Goal: Task Accomplishment & Management: Manage account settings

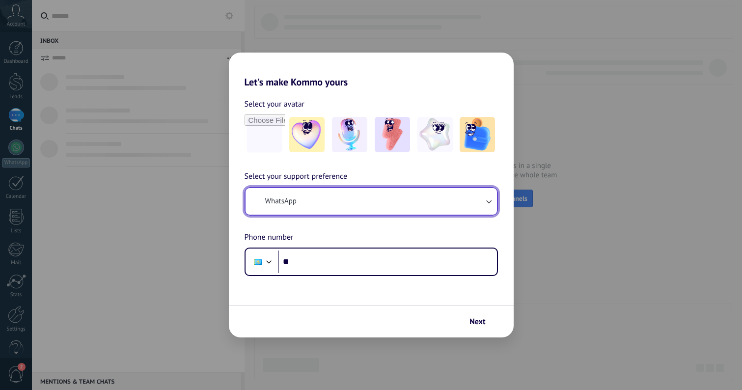
click at [288, 198] on span "WhatsApp" at bounding box center [280, 201] width 31 height 10
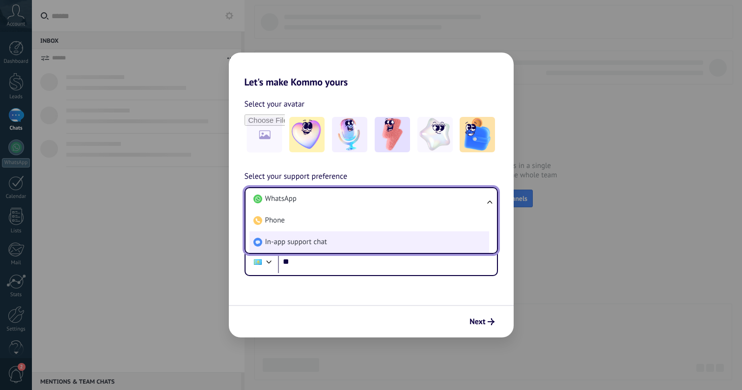
click at [302, 247] on li "In-app support chat" at bounding box center [370, 242] width 240 height 22
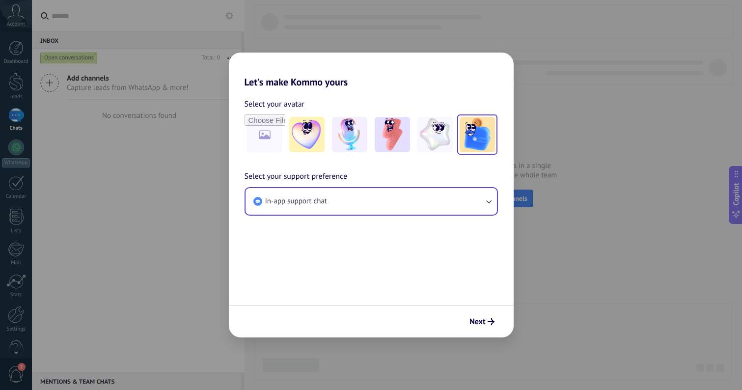
click at [480, 142] on img at bounding box center [477, 134] width 35 height 35
click at [492, 321] on icon "submit" at bounding box center [491, 321] width 7 height 7
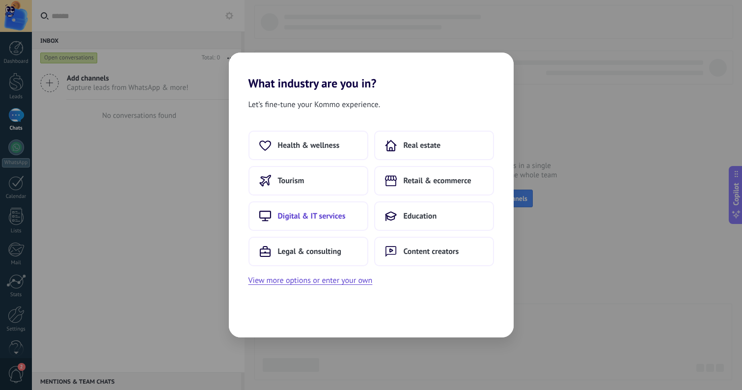
click at [334, 216] on span "Digital & IT services" at bounding box center [312, 216] width 68 height 10
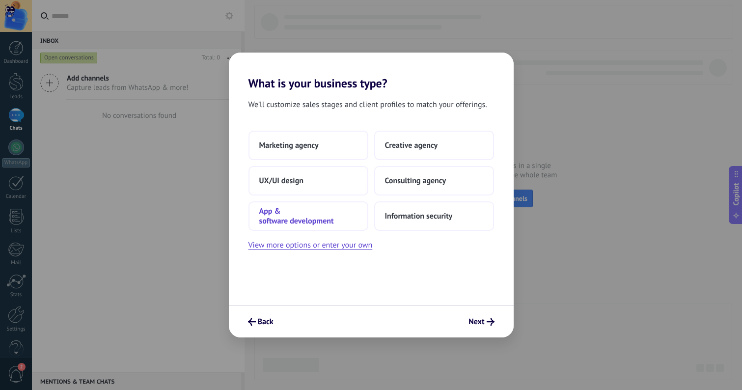
click at [342, 221] on span "App & software development" at bounding box center [308, 216] width 98 height 20
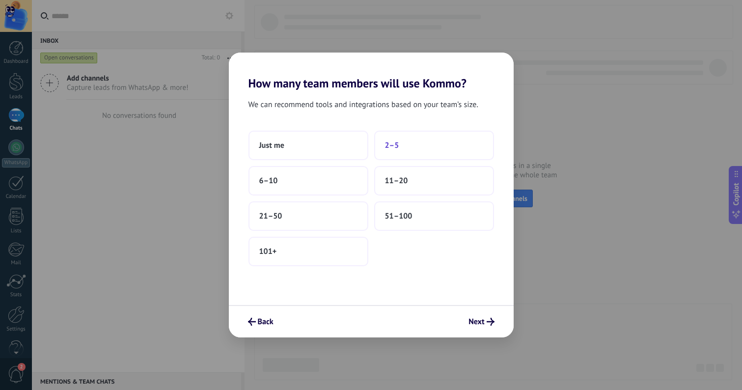
click at [427, 144] on button "2–5" at bounding box center [434, 145] width 120 height 29
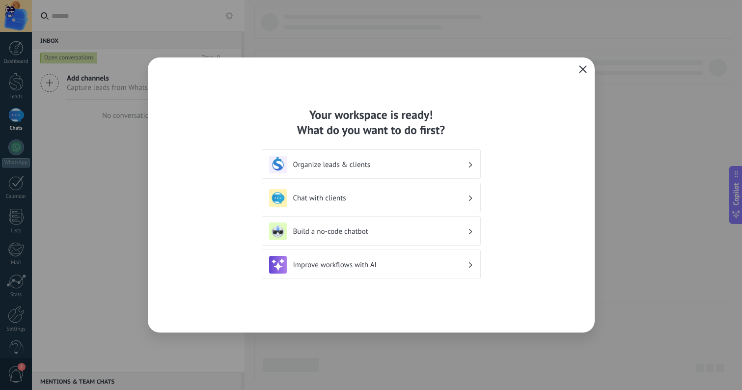
click at [580, 69] on icon "button" at bounding box center [583, 69] width 8 height 8
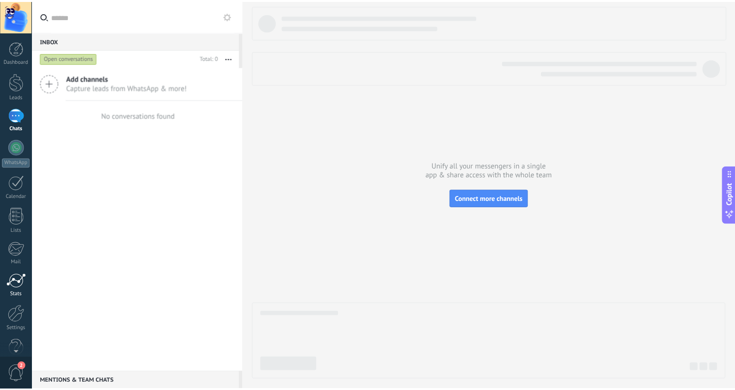
scroll to position [19, 0]
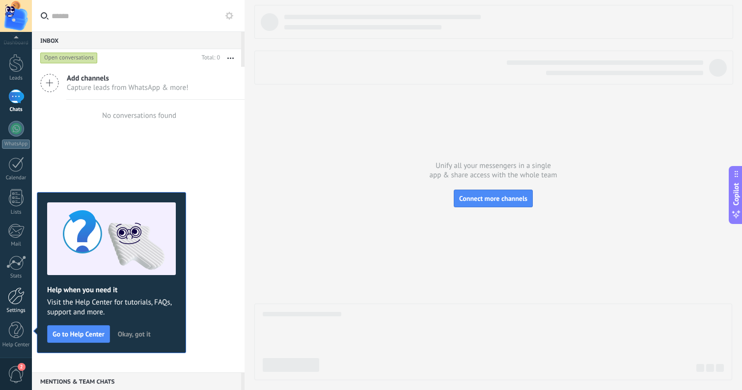
click at [16, 295] on div at bounding box center [16, 295] width 17 height 17
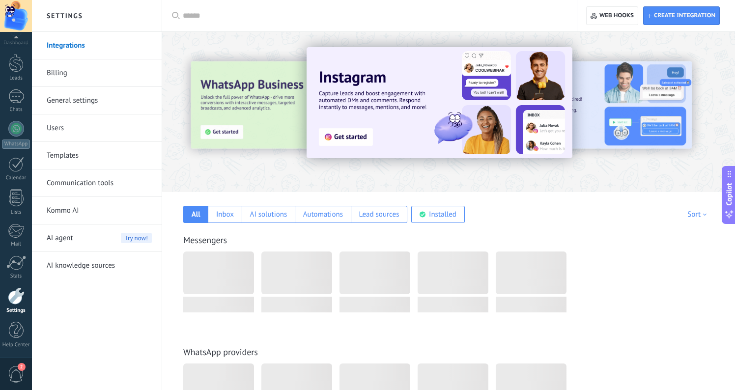
click at [21, 19] on div at bounding box center [16, 16] width 32 height 32
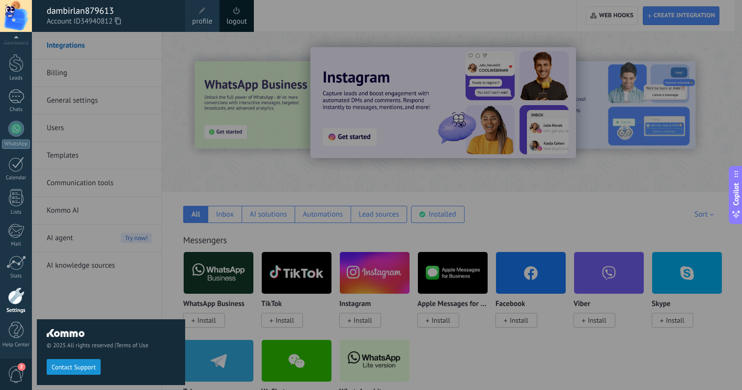
click at [59, 15] on div "dambirlan879613" at bounding box center [111, 10] width 129 height 11
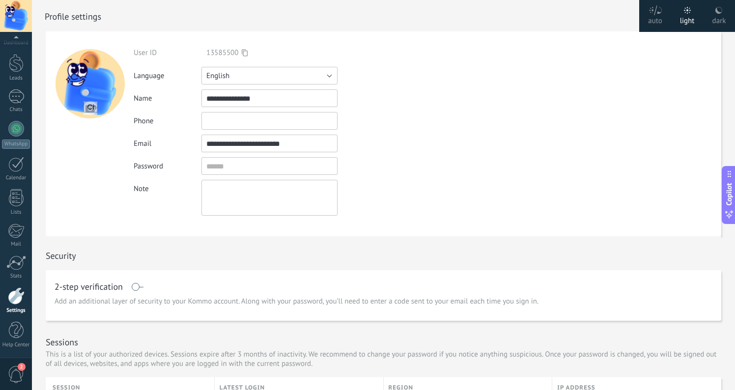
click at [312, 82] on button "English" at bounding box center [269, 76] width 136 height 18
click at [281, 75] on span "Русский" at bounding box center [264, 75] width 139 height 9
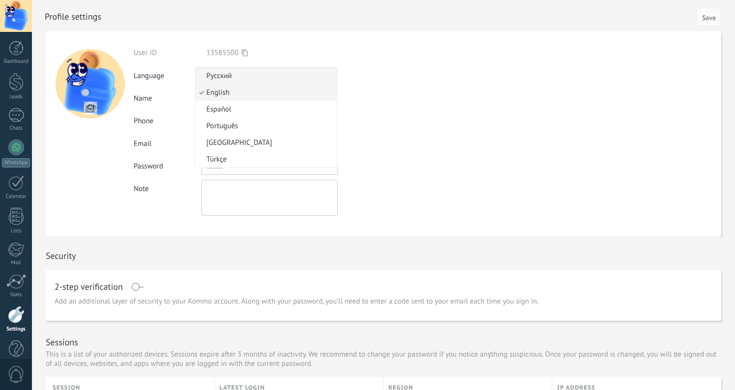
click at [295, 81] on li "Русский" at bounding box center [265, 75] width 141 height 17
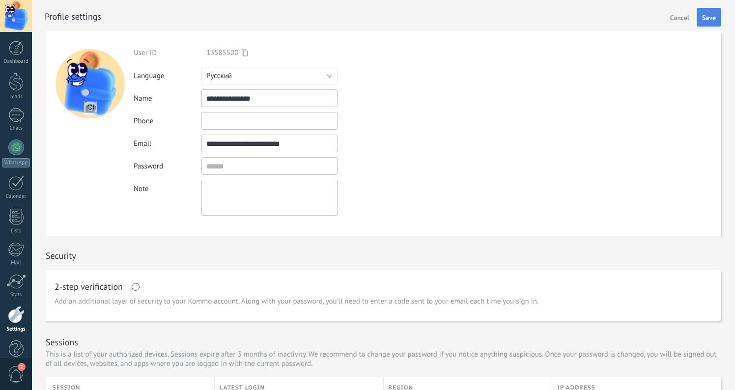
click at [712, 17] on span "Save" at bounding box center [709, 17] width 14 height 7
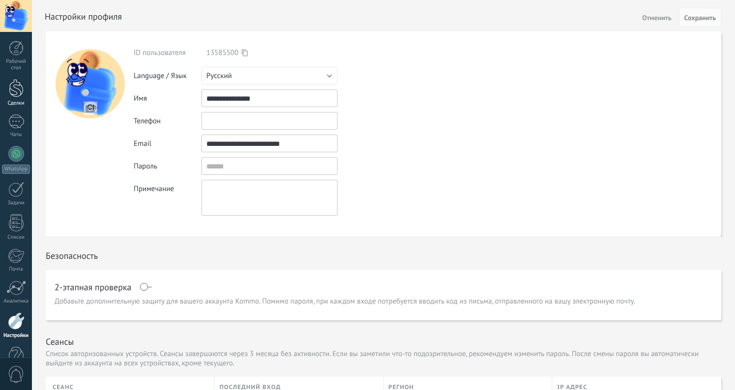
click at [23, 99] on link "Сделки" at bounding box center [16, 93] width 32 height 28
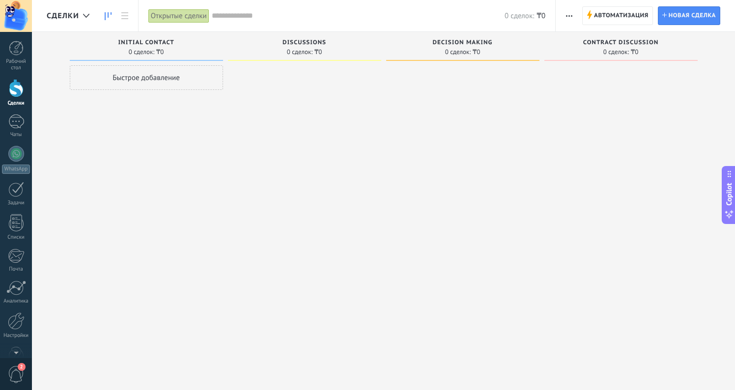
click at [276, 117] on div at bounding box center [304, 196] width 153 height 262
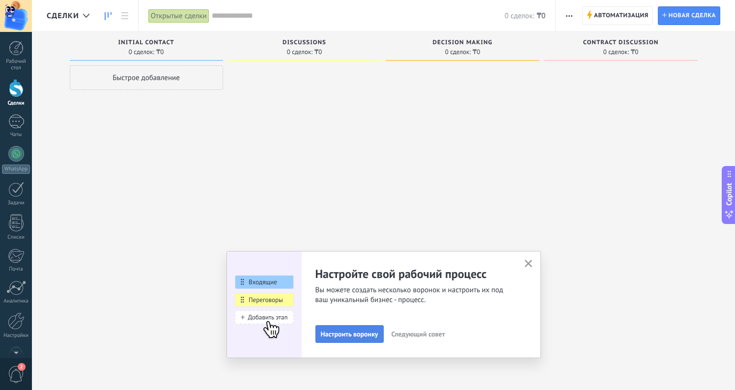
click at [342, 338] on button "Настроить воронку" at bounding box center [349, 334] width 68 height 18
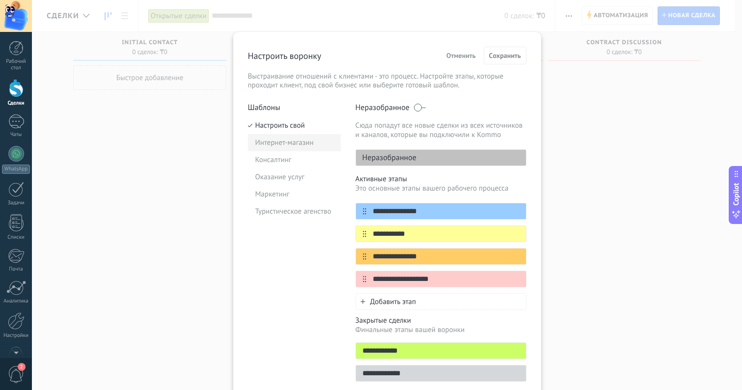
click at [292, 141] on li "Интернет-магазин" at bounding box center [294, 142] width 93 height 17
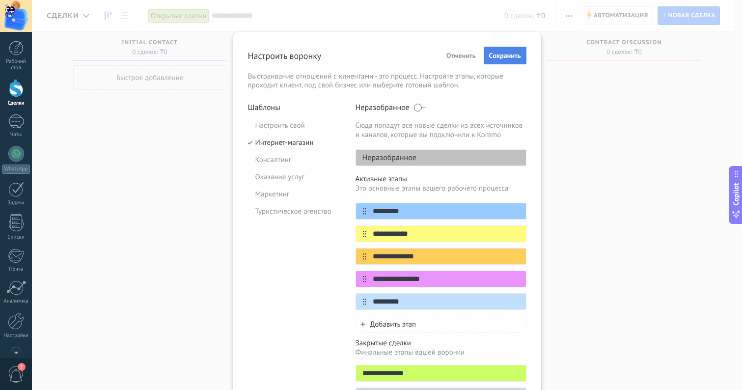
click at [491, 58] on span "Cохранить" at bounding box center [505, 55] width 32 height 7
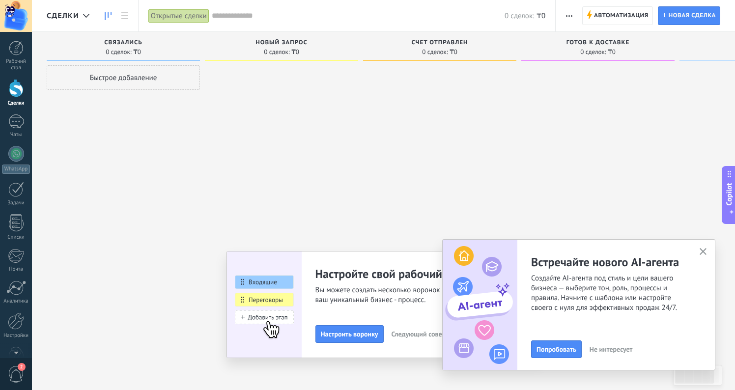
click at [19, 7] on div at bounding box center [16, 16] width 32 height 32
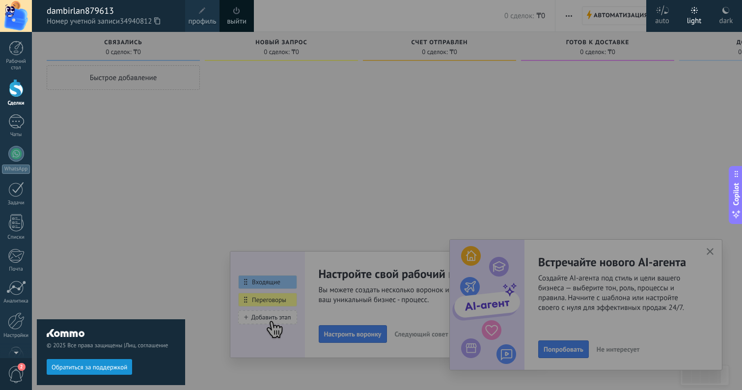
click at [100, 10] on div "dambirlan879613" at bounding box center [111, 10] width 129 height 11
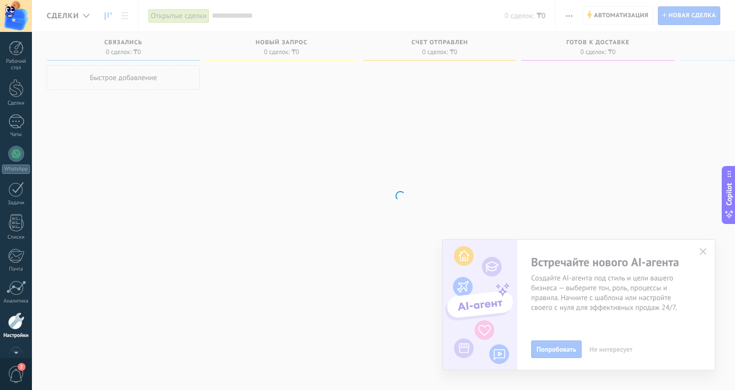
scroll to position [25, 0]
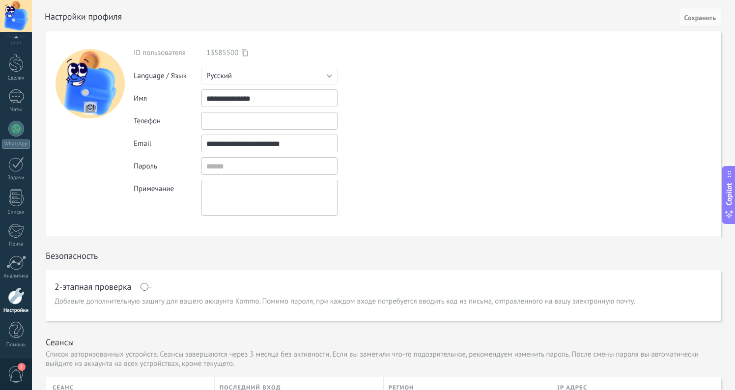
click at [269, 140] on input "**********" at bounding box center [269, 144] width 136 height 18
click at [367, 169] on div "Пароль" at bounding box center [262, 166] width 256 height 18
click at [13, 303] on div at bounding box center [16, 295] width 17 height 17
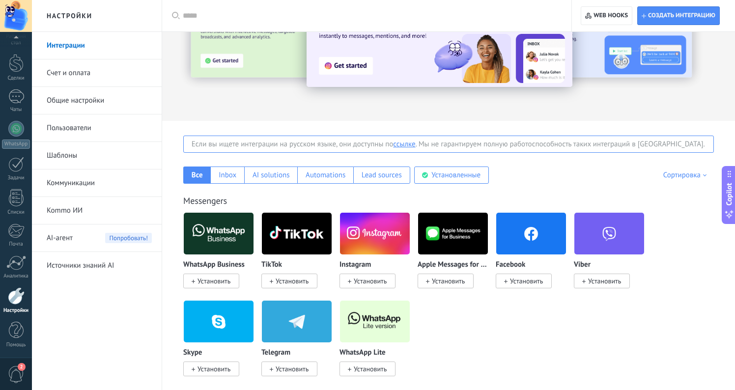
scroll to position [74, 0]
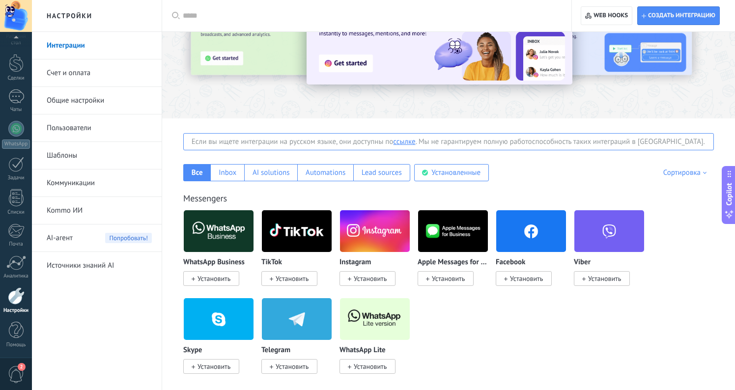
click at [364, 365] on span "Установить" at bounding box center [370, 366] width 33 height 9
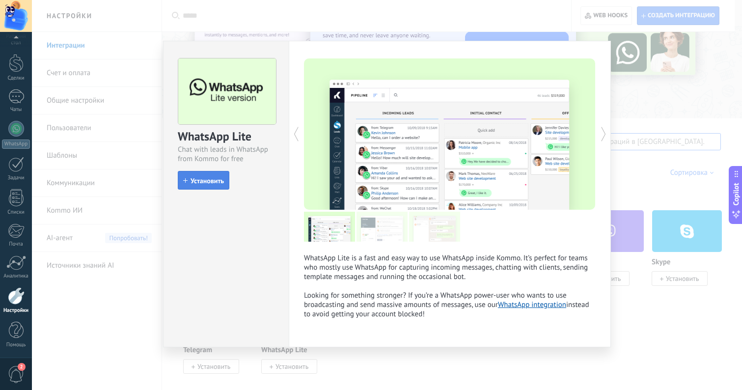
click at [207, 186] on button "Установить" at bounding box center [204, 180] width 52 height 19
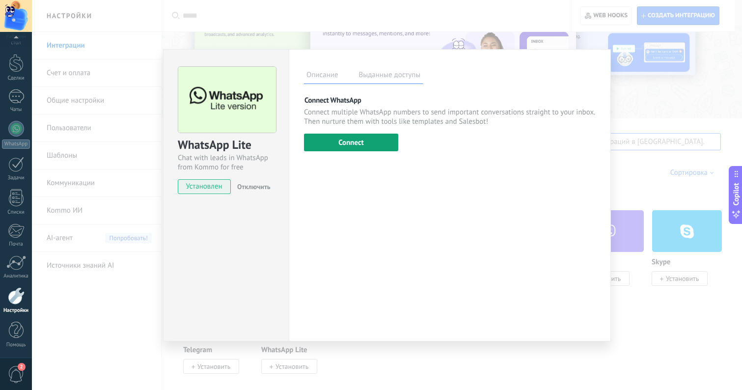
click at [345, 142] on button "Connect" at bounding box center [351, 143] width 94 height 18
click at [386, 142] on button "Connect" at bounding box center [351, 143] width 94 height 18
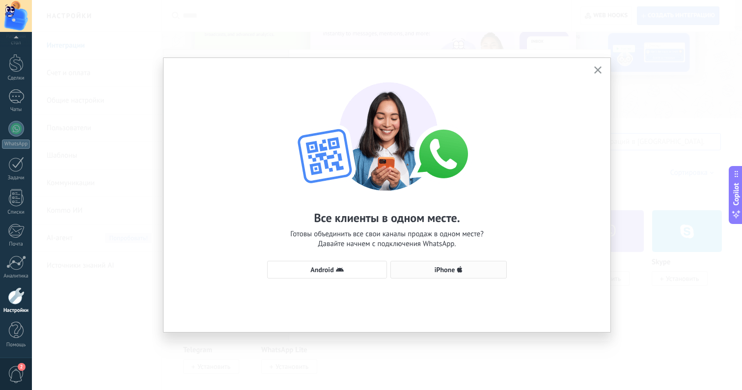
click at [505, 266] on button "iPhone" at bounding box center [449, 270] width 116 height 18
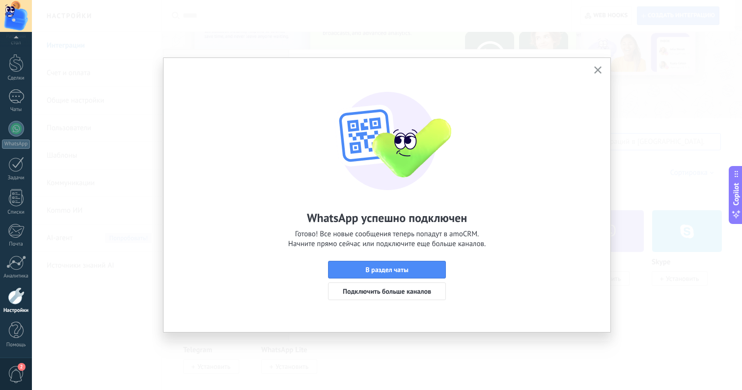
click at [600, 71] on icon "button" at bounding box center [597, 69] width 7 height 7
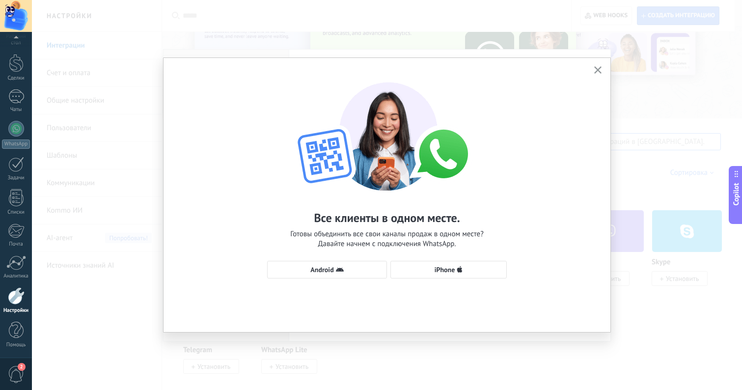
click at [598, 72] on icon "button" at bounding box center [597, 69] width 7 height 7
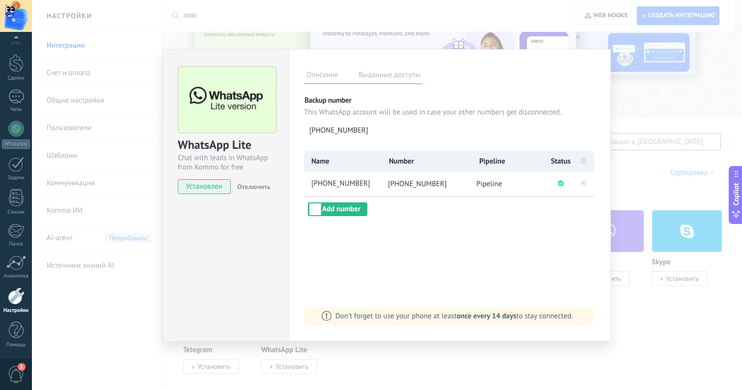
click at [725, 187] on div "WhatsApp Lite Chat with leads in WhatsApp from Kommo for free Установлен Отключ…" at bounding box center [387, 195] width 710 height 390
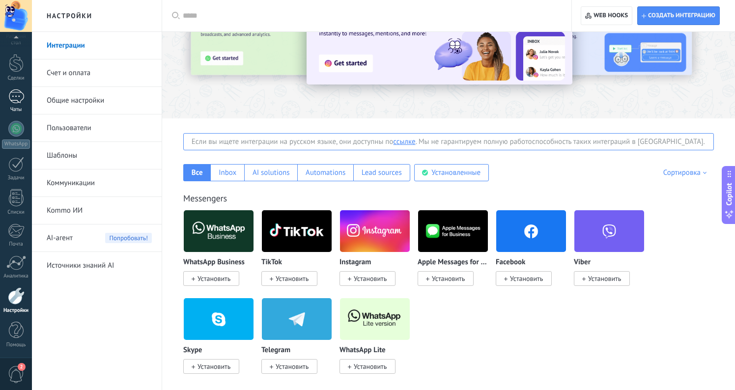
click at [22, 107] on div "Чаты" at bounding box center [16, 110] width 28 height 6
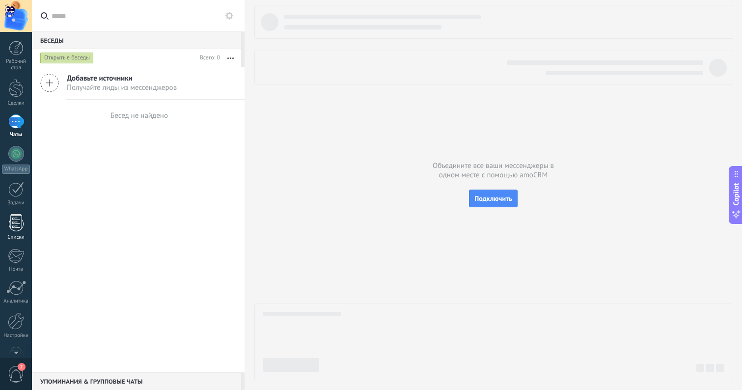
click at [18, 227] on div at bounding box center [16, 222] width 15 height 17
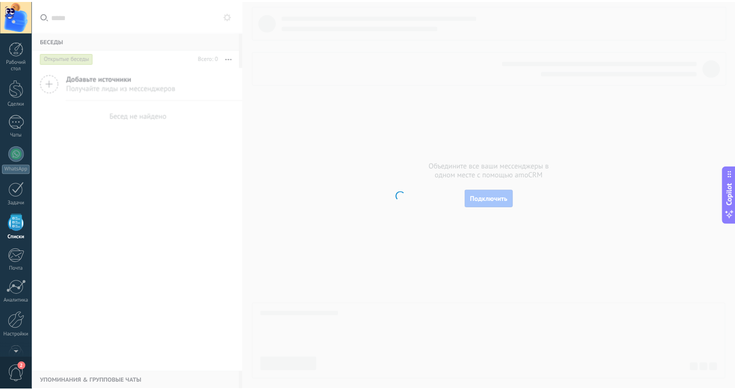
scroll to position [25, 0]
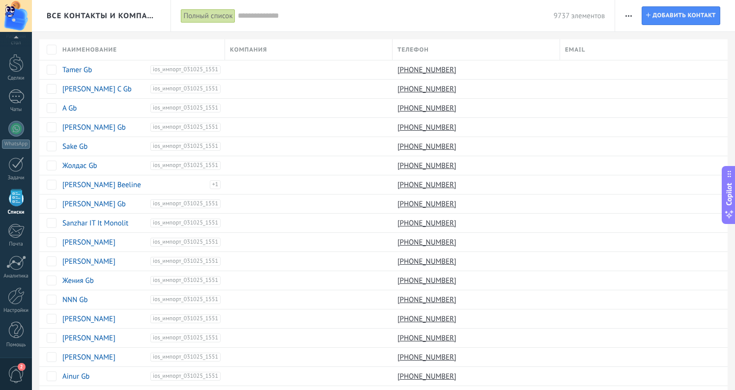
click at [273, 19] on input "text" at bounding box center [396, 16] width 316 height 10
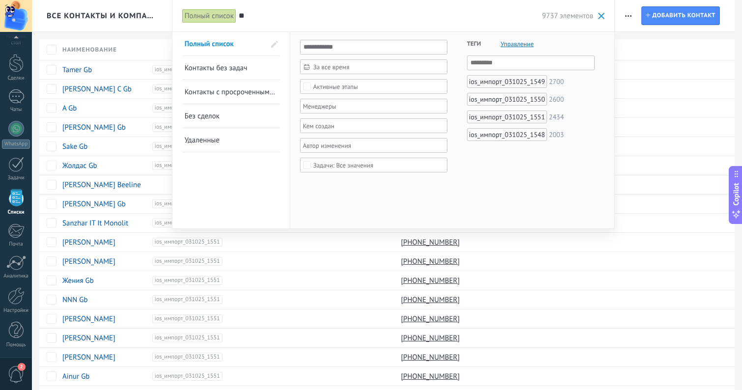
type input "**"
click at [347, 46] on input "text" at bounding box center [373, 47] width 147 height 15
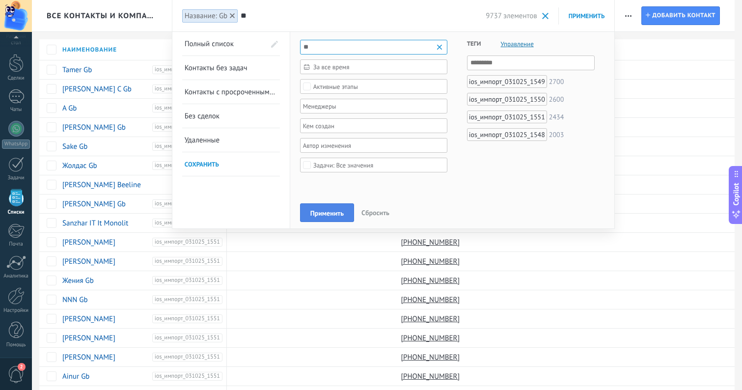
type input "**"
click at [333, 221] on button "Применить" at bounding box center [327, 212] width 54 height 19
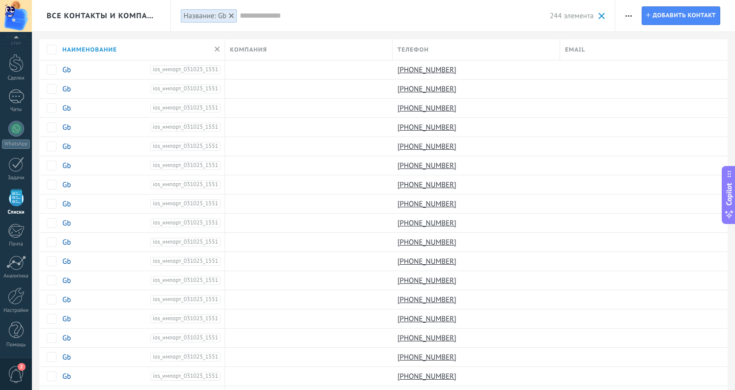
click at [283, 14] on input "text" at bounding box center [395, 16] width 310 height 10
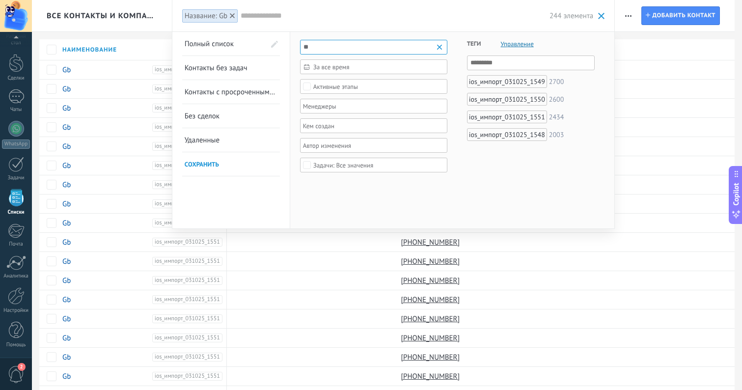
click at [134, 35] on div at bounding box center [371, 195] width 742 height 390
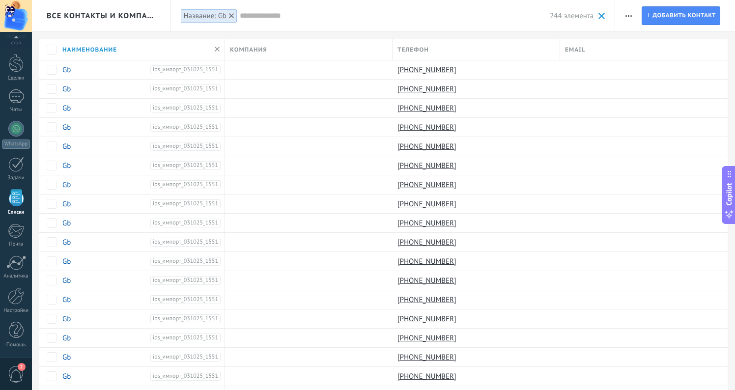
click at [292, 11] on input "text" at bounding box center [395, 16] width 310 height 10
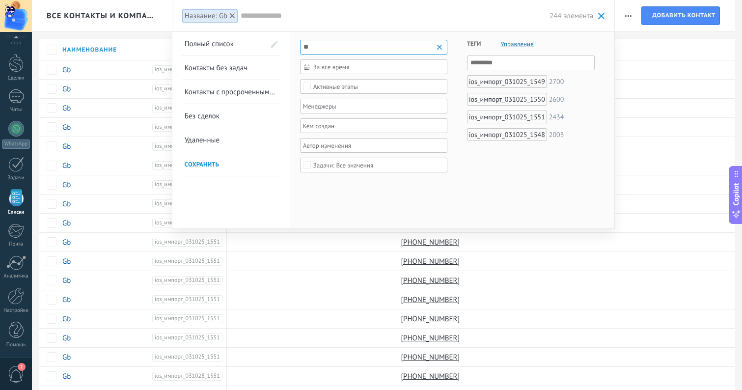
click at [119, 36] on div at bounding box center [371, 195] width 742 height 390
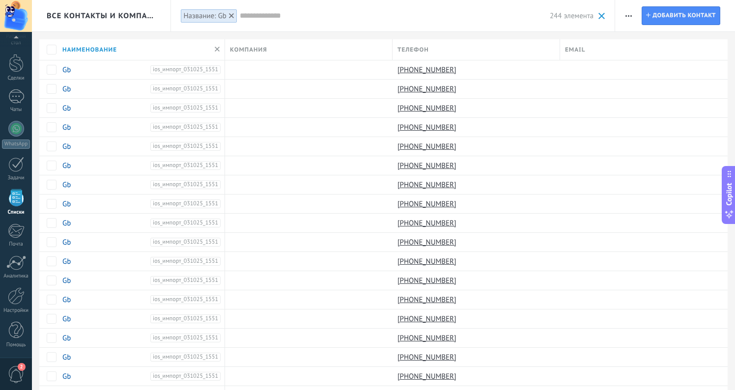
click at [227, 15] on div "Название: Gb" at bounding box center [209, 16] width 56 height 14
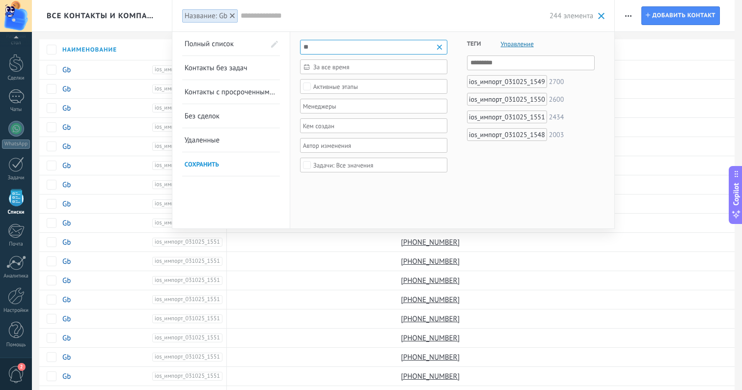
click at [231, 15] on icon at bounding box center [232, 15] width 5 height 5
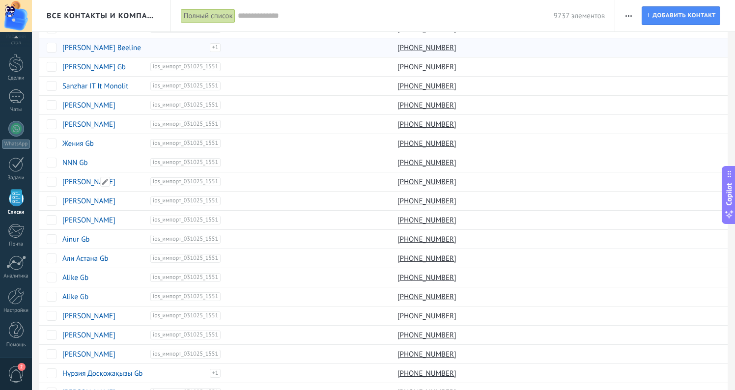
scroll to position [148, 0]
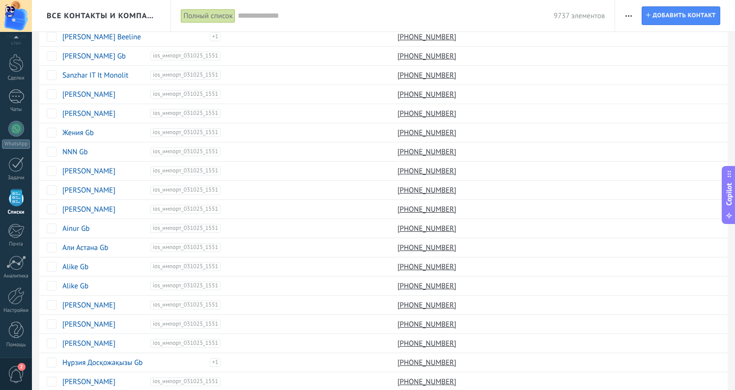
click at [296, 11] on input "text" at bounding box center [396, 16] width 316 height 10
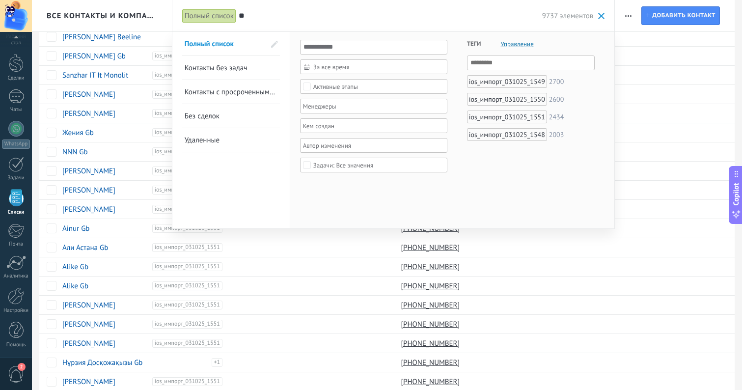
type input "**"
click at [329, 196] on div "За все время За все время За сегодня За вчера За последние ** 30 дней За эту не…" at bounding box center [452, 130] width 325 height 196
click at [125, 38] on div at bounding box center [371, 195] width 742 height 390
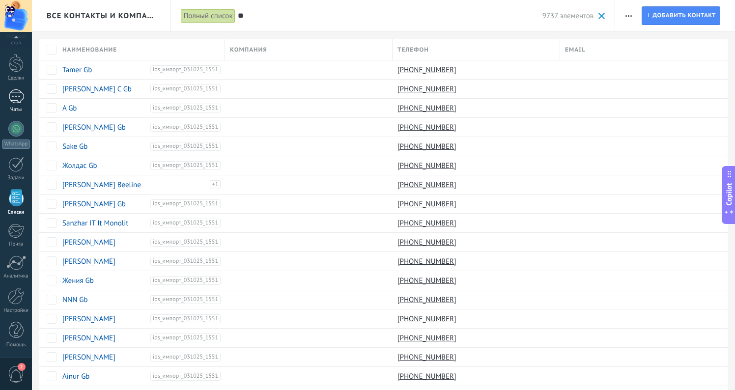
click at [10, 103] on div at bounding box center [16, 96] width 16 height 14
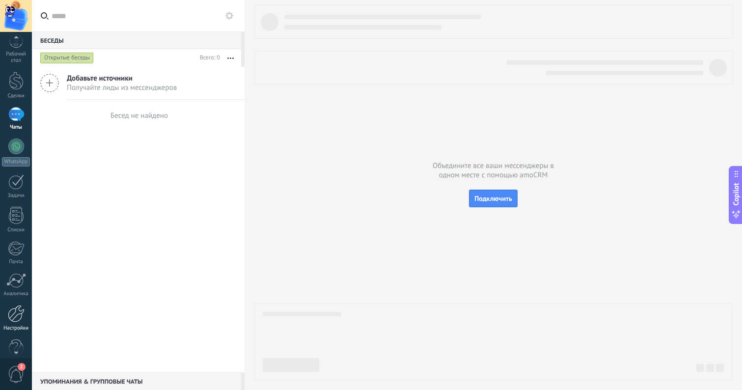
click at [13, 315] on div at bounding box center [16, 313] width 17 height 17
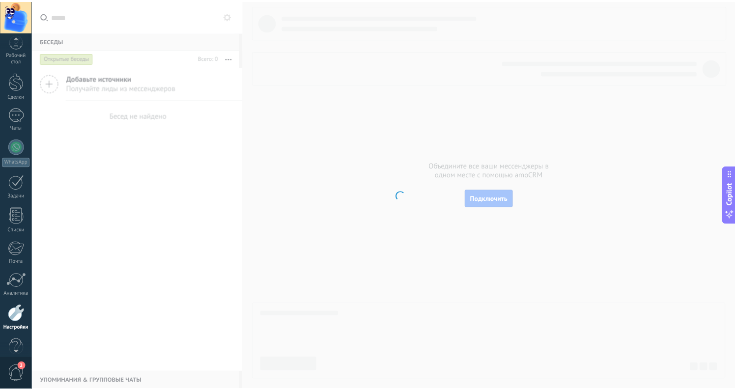
scroll to position [25, 0]
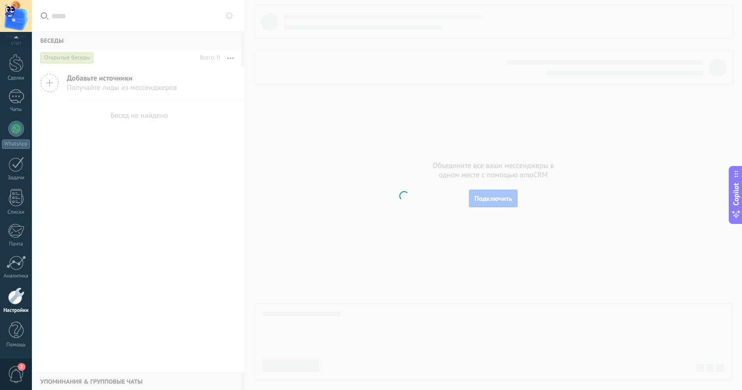
click at [20, 366] on span "2" at bounding box center [22, 367] width 8 height 8
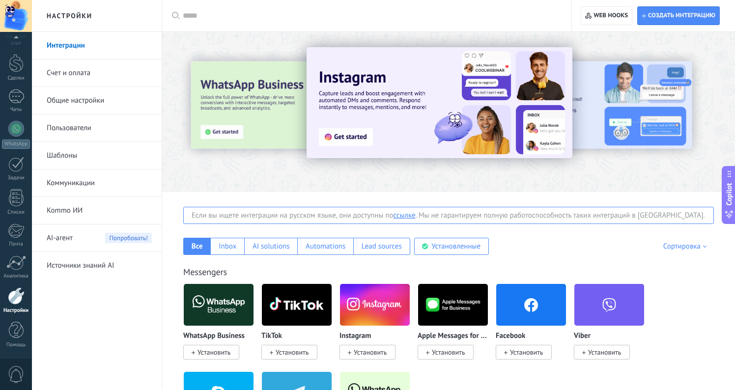
click at [9, 367] on span "0" at bounding box center [16, 374] width 17 height 17
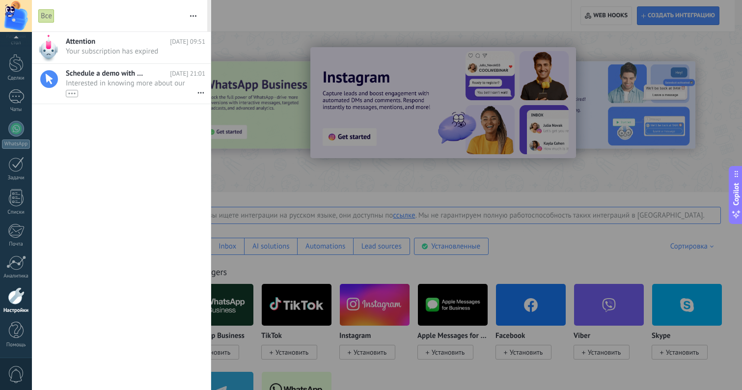
click at [257, 26] on div at bounding box center [371, 195] width 742 height 390
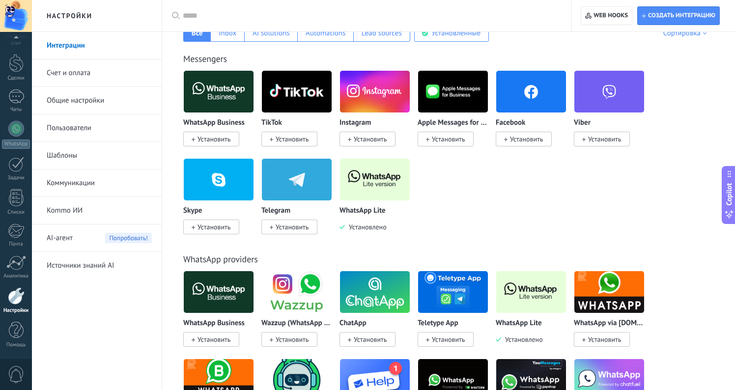
scroll to position [216, 0]
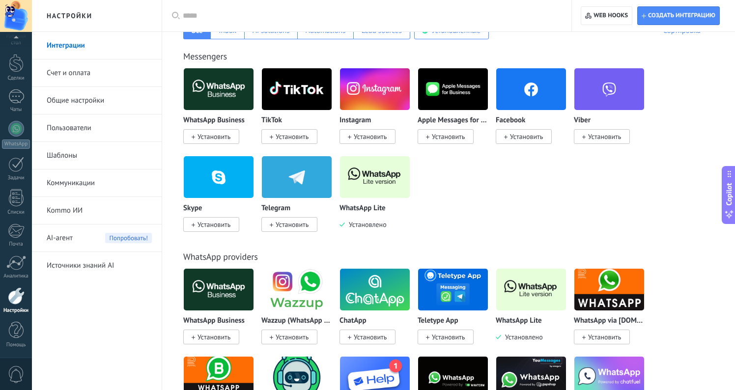
click at [358, 139] on span "Установить" at bounding box center [370, 136] width 33 height 9
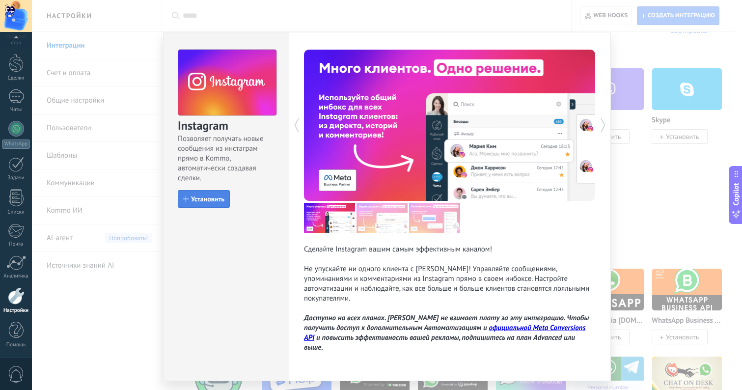
click at [203, 201] on span "Установить" at bounding box center [207, 198] width 33 height 7
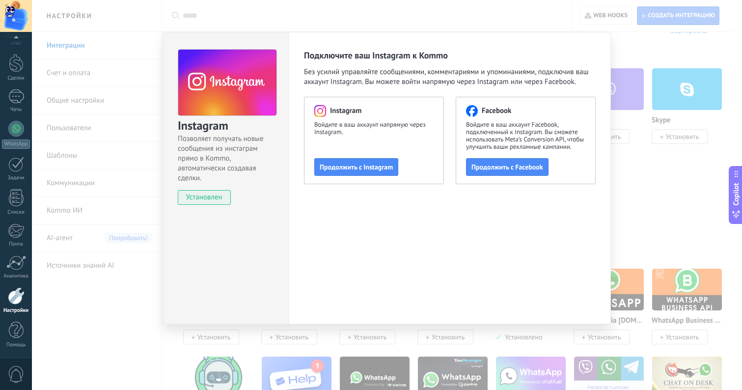
click at [636, 56] on div "Instagram Позволяет получать новые сообщения из инстаграм прямо в Kommo, автома…" at bounding box center [387, 195] width 710 height 390
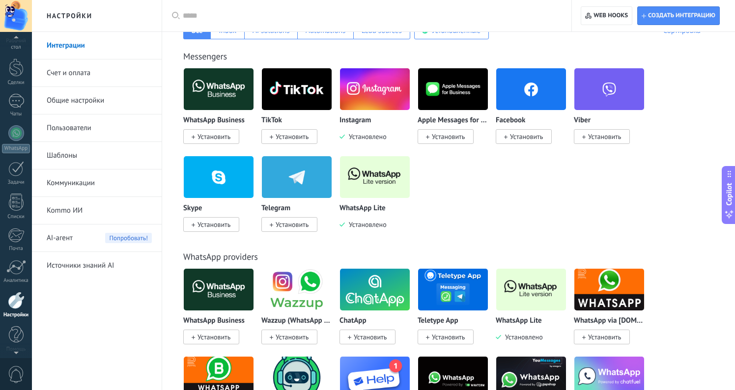
scroll to position [25, 0]
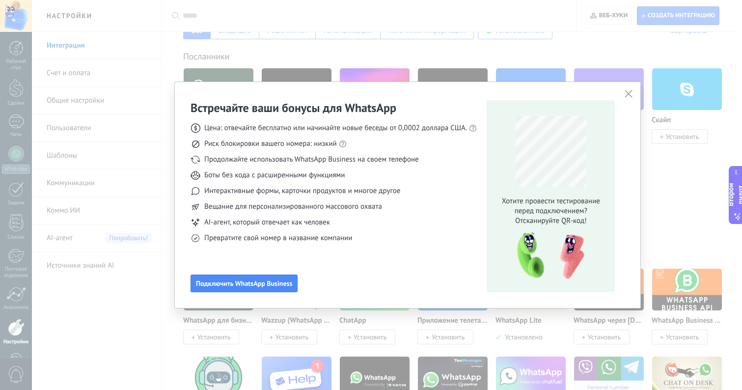
click at [246, 194] on font "Интерактивные формы, карточки продуктов и многое другое" at bounding box center [302, 190] width 196 height 9
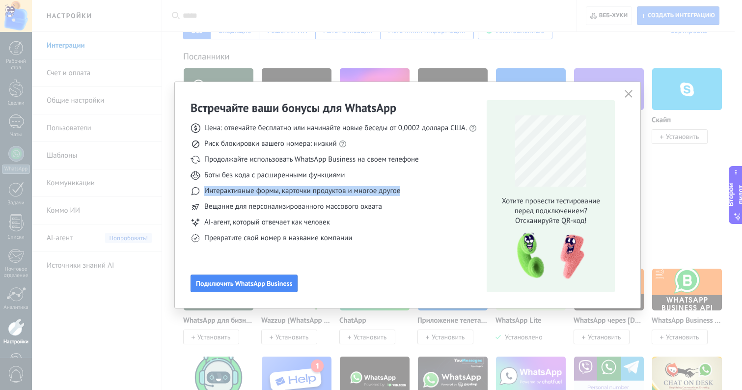
click at [246, 194] on font "Интерактивные формы, карточки продуктов и многое другое" at bounding box center [302, 190] width 196 height 9
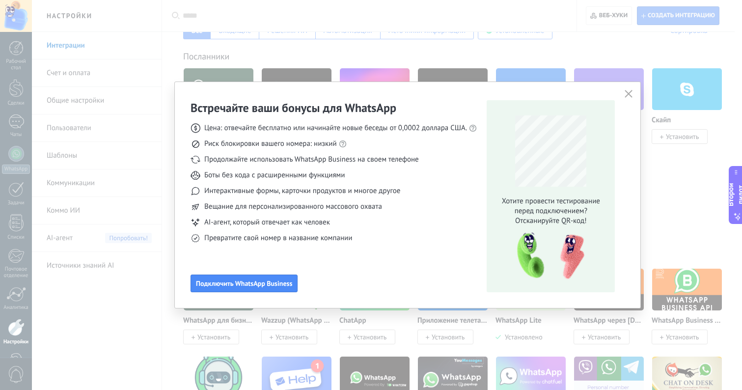
click at [270, 164] on span "Продолжайте использовать WhatsApp Business на своем телефоне" at bounding box center [311, 160] width 215 height 10
click at [262, 176] on font "Боты без кода с расширенными функциями" at bounding box center [274, 174] width 140 height 9
click at [280, 193] on font "Интерактивные формы, карточки продуктов и многое другое" at bounding box center [302, 190] width 196 height 9
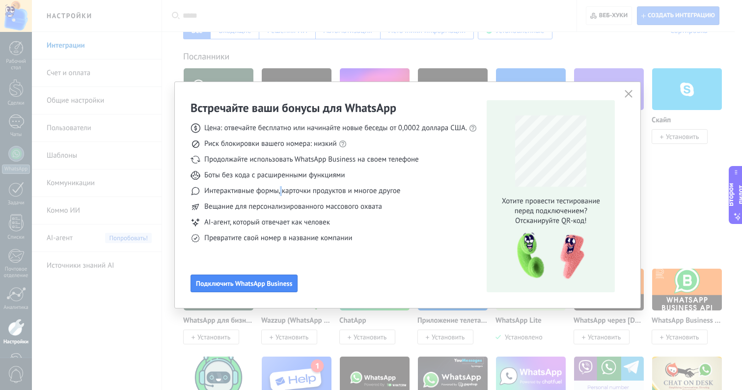
click at [280, 193] on font "Интерактивные формы, карточки продуктов и многое другое" at bounding box center [302, 190] width 196 height 9
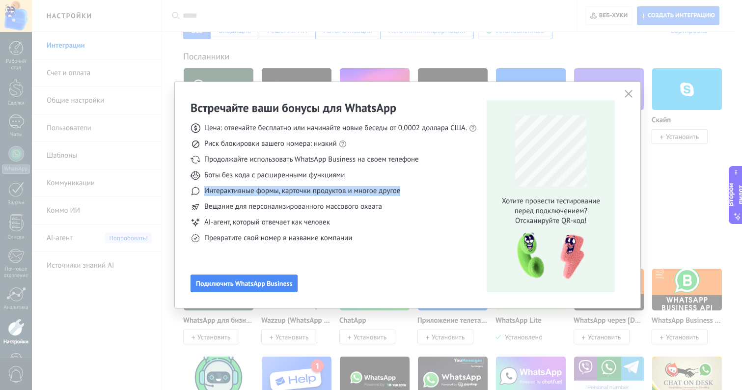
click at [280, 193] on font "Интерактивные формы, карточки продуктов и многое другое" at bounding box center [302, 190] width 196 height 9
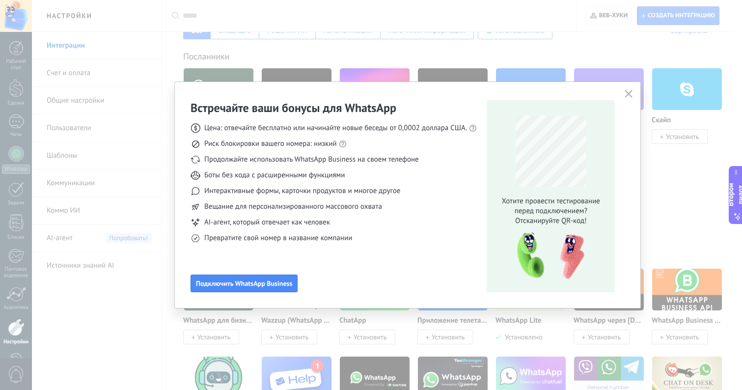
click at [270, 207] on font "Вещание для персонализированного массового охвата" at bounding box center [293, 206] width 178 height 9
click at [275, 223] on span "AI-агент, который отвечает как человек" at bounding box center [267, 223] width 126 height 10
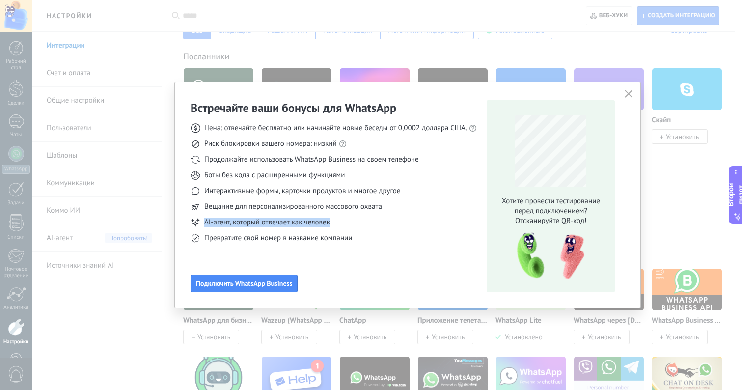
click at [275, 223] on span "AI-агент, который отвечает как человек" at bounding box center [267, 223] width 126 height 10
click at [264, 239] on font "Превратите свой номер в название компании" at bounding box center [278, 237] width 148 height 9
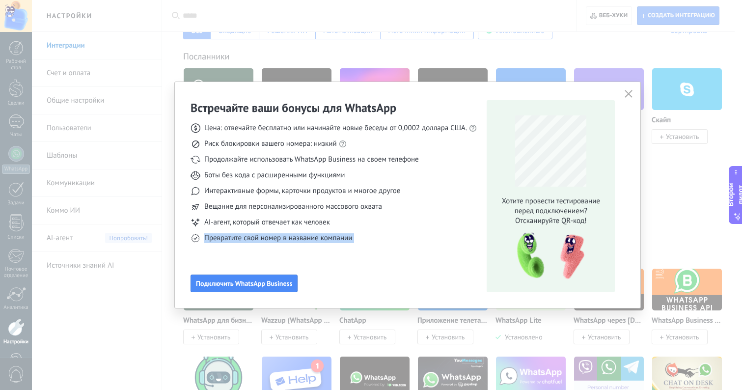
click at [264, 239] on font "Превратите свой номер в название компании" at bounding box center [278, 237] width 148 height 9
click at [265, 246] on div "Встречайте ваши бонусы для WhatsApp Цена: отвечайте бесплатно или начинайте нов…" at bounding box center [334, 196] width 286 height 192
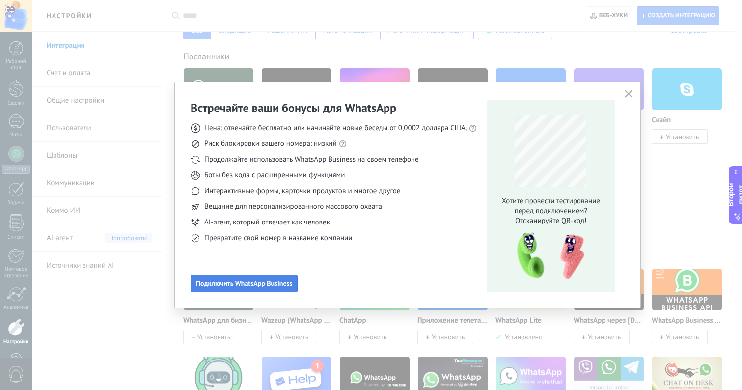
click at [267, 287] on span "Подключить WhatsApp Business" at bounding box center [244, 283] width 96 height 7
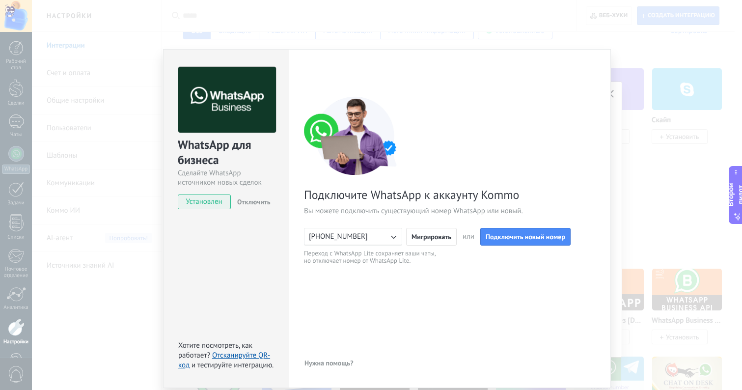
click at [362, 240] on button "[PHONE_NUMBER]" at bounding box center [353, 237] width 98 height 18
click at [349, 282] on div "< Назад 1 Подключение Facebook 2 Завершение Подключите WhatsApp к аккаунту Komm…" at bounding box center [450, 219] width 292 height 304
click at [363, 242] on button "[PHONE_NUMBER]" at bounding box center [353, 237] width 98 height 18
click at [391, 297] on div "< Назад 1 Подключение Facebook 2 Завершение Подключите WhatsApp к аккаунту Komm…" at bounding box center [450, 219] width 292 height 304
click at [270, 202] on div "Установлен Отключить" at bounding box center [226, 202] width 97 height 15
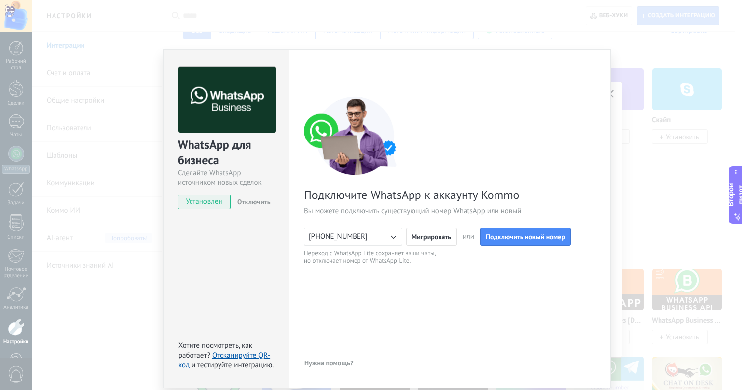
click at [262, 203] on span "Отключить" at bounding box center [253, 201] width 33 height 9
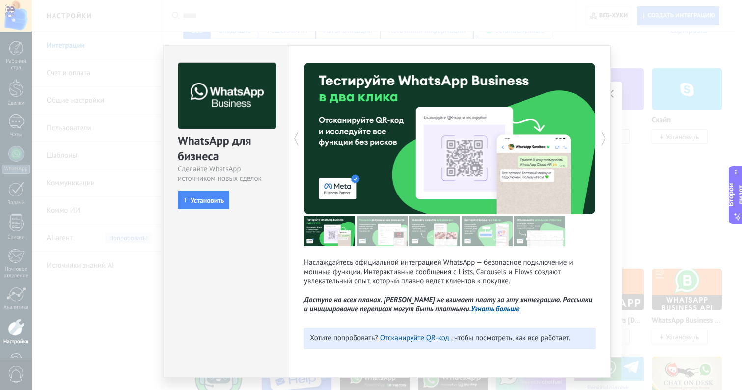
click at [120, 261] on div "WhatsApp для бизнеса Сделайте WhatsApp источником новых сделок установить Устан…" at bounding box center [387, 195] width 710 height 390
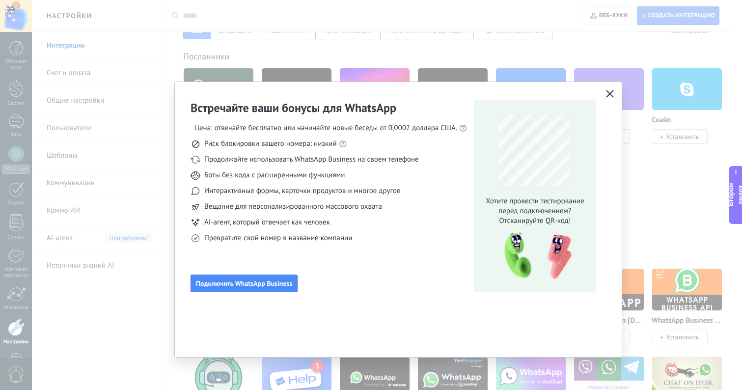
click at [520, 208] on font "Хотите провести тестирование перед подключением?" at bounding box center [535, 205] width 98 height 19
click at [529, 228] on div "Хотите провести тестирование перед подключением? Отсканируйте QR-код!" at bounding box center [535, 196] width 122 height 192
click at [529, 224] on font "Отсканируйте QR-код!" at bounding box center [536, 220] width 72 height 9
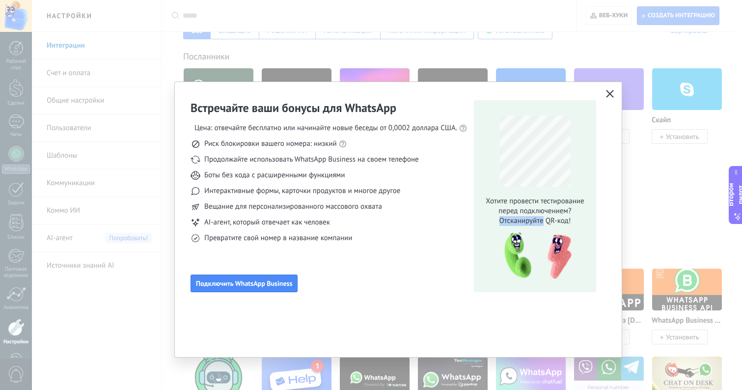
click at [529, 224] on font "Отсканируйте QR-код!" at bounding box center [536, 220] width 72 height 9
click at [527, 199] on font "Хотите провести тестирование перед подключением?" at bounding box center [535, 205] width 98 height 19
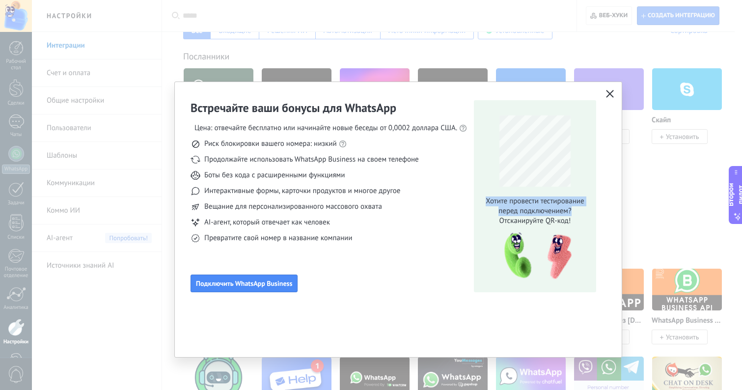
click at [513, 213] on font "Хотите провести тестирование перед подключением?" at bounding box center [535, 205] width 98 height 19
click at [508, 213] on font "Хотите провести тестирование перед подключением?" at bounding box center [535, 205] width 98 height 19
click at [523, 220] on font "Отсканируйте QR-код!" at bounding box center [536, 220] width 72 height 9
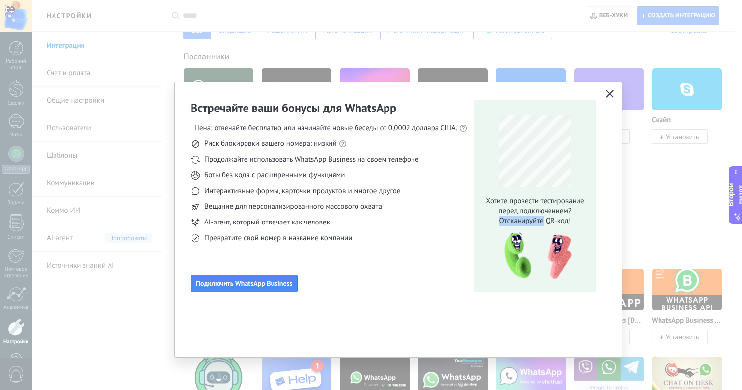
click at [523, 220] on font "Отсканируйте QR-код!" at bounding box center [536, 220] width 72 height 9
click at [501, 235] on img at bounding box center [535, 256] width 78 height 53
click at [477, 264] on div "Хотите провести тестирование перед подключением? Отсканируйте QR-код!" at bounding box center [535, 196] width 122 height 192
click at [276, 178] on font "Боты без кода с расширенными функциями" at bounding box center [274, 174] width 140 height 9
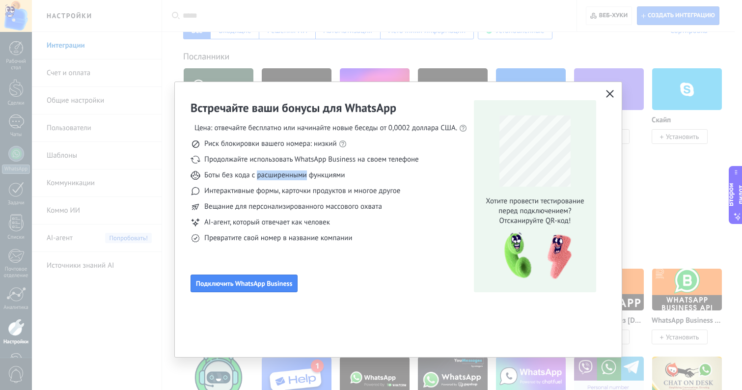
click at [276, 178] on font "Боты без кода с расширенными функциями" at bounding box center [274, 174] width 140 height 9
click at [284, 185] on div "Цена: отвечайте бесплатно или начинайте новые беседы от 0,0002 доллара США. Рис…" at bounding box center [328, 179] width 274 height 128
click at [270, 202] on font "Вещание для персонализированного массового охвата" at bounding box center [293, 206] width 178 height 9
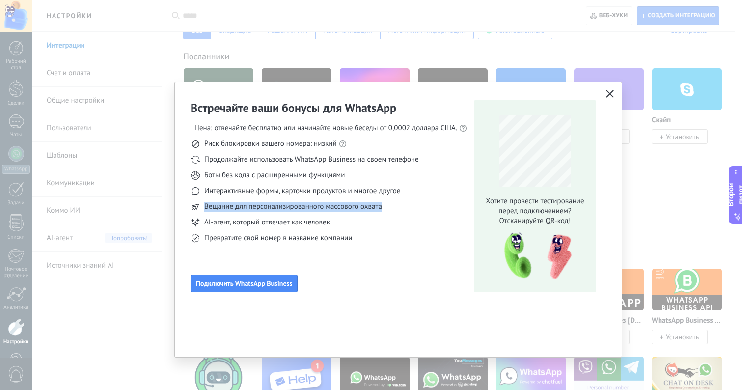
click at [270, 202] on font "Вещание для персонализированного массового охвата" at bounding box center [293, 206] width 178 height 9
click at [411, 264] on div "Встречайте ваши бонусы для WhatsApp Цена: отвечайте бесплатно или начинайте нов…" at bounding box center [328, 196] width 274 height 192
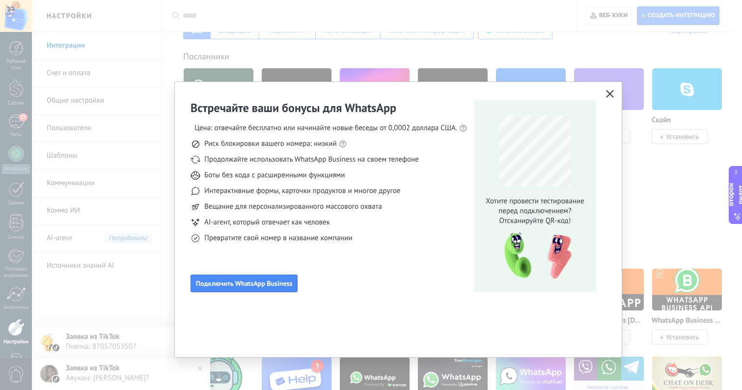
click at [411, 264] on div "Встречайте ваши бонусы для WhatsApp Цена: отвечайте бесплатно или начинайте нов…" at bounding box center [328, 196] width 274 height 192
click at [606, 93] on icon "button" at bounding box center [610, 94] width 8 height 8
